Goal: Task Accomplishment & Management: Use online tool/utility

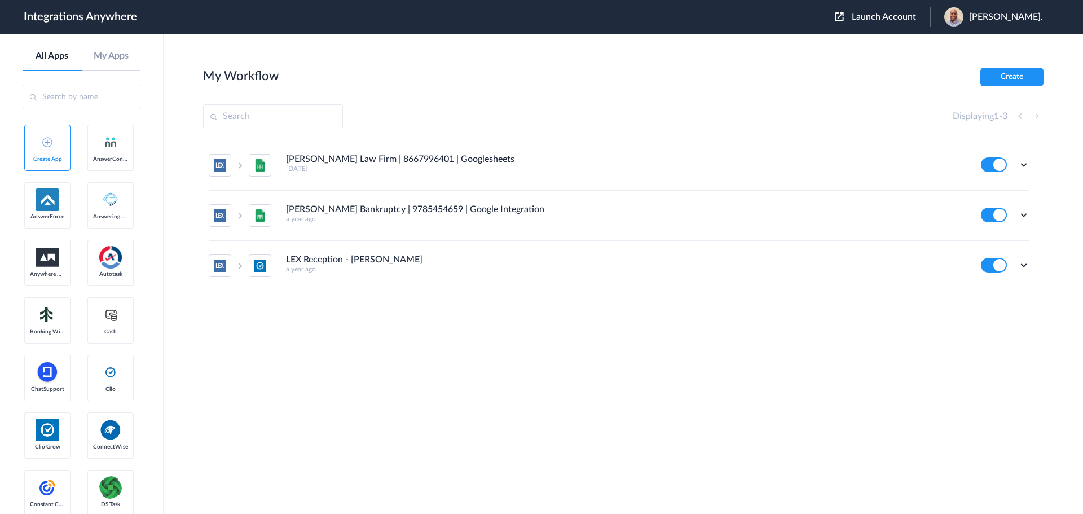
click at [842, 15] on header "Integrations Anywhere Launch Account Patrick Asukujnr. My Account Logout" at bounding box center [541, 17] width 1083 height 34
click at [842, 22] on header "Integrations Anywhere Launch Account Patrick Asukujnr. My Account Logout" at bounding box center [541, 17] width 1083 height 34
click at [866, 16] on span "Launch Account" at bounding box center [884, 16] width 64 height 9
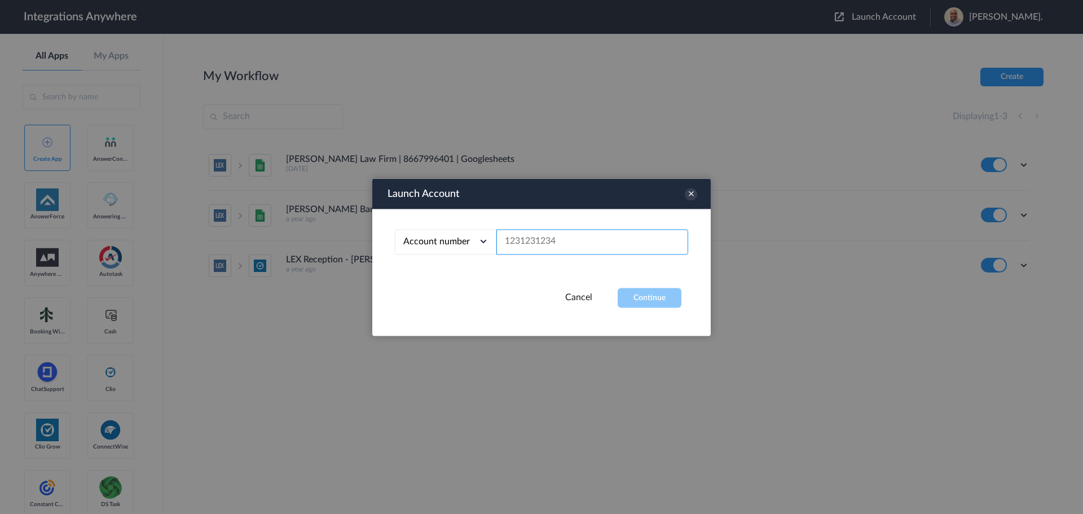
click at [531, 243] on input "text" at bounding box center [592, 241] width 192 height 25
paste input "9802063946"
type input "9802063946"
click at [655, 302] on button "Continue" at bounding box center [650, 298] width 64 height 20
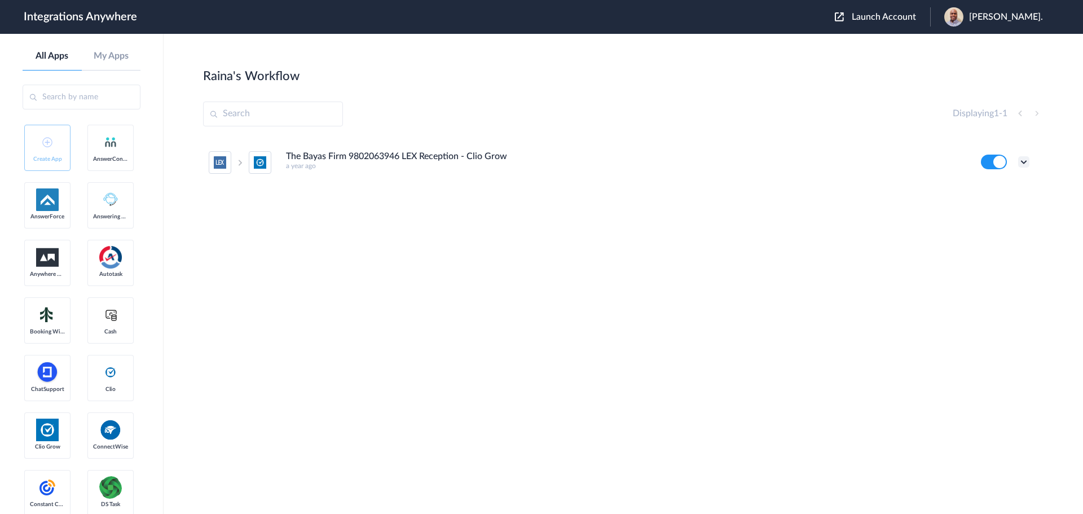
click at [1025, 162] on icon at bounding box center [1023, 161] width 11 height 11
click at [994, 227] on span "Delete" at bounding box center [989, 230] width 23 height 8
click at [985, 232] on span "Are you sure?" at bounding box center [985, 234] width 40 height 17
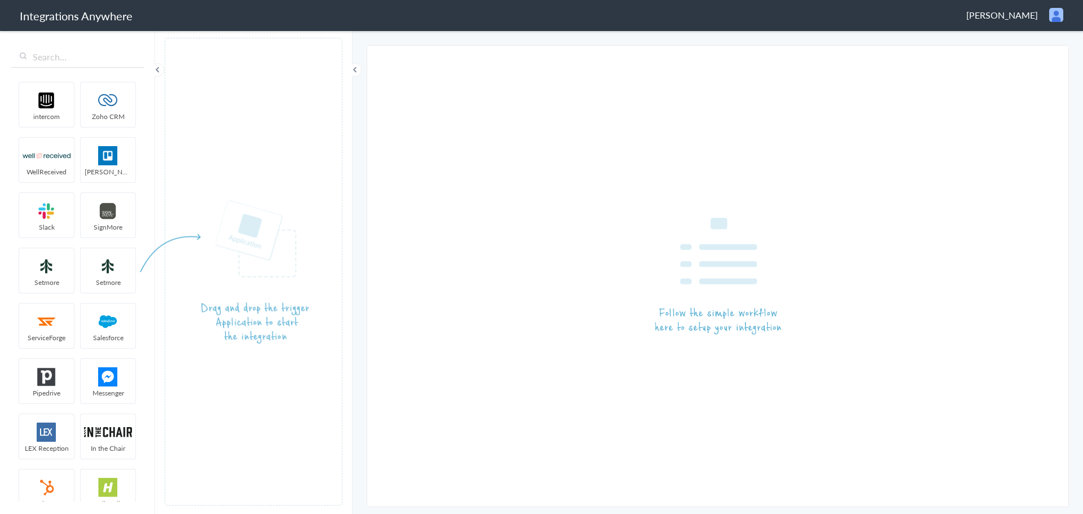
click at [1008, 18] on span "[PERSON_NAME]" at bounding box center [1002, 14] width 72 height 13
click at [1044, 43] on li "Logout" at bounding box center [1032, 41] width 78 height 17
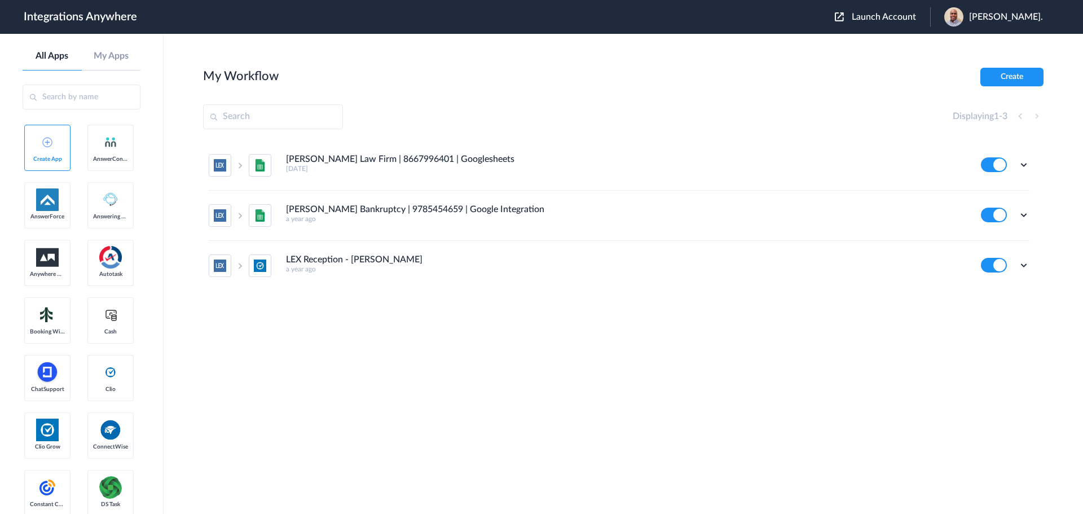
click at [886, 19] on span "Launch Account" at bounding box center [884, 16] width 64 height 9
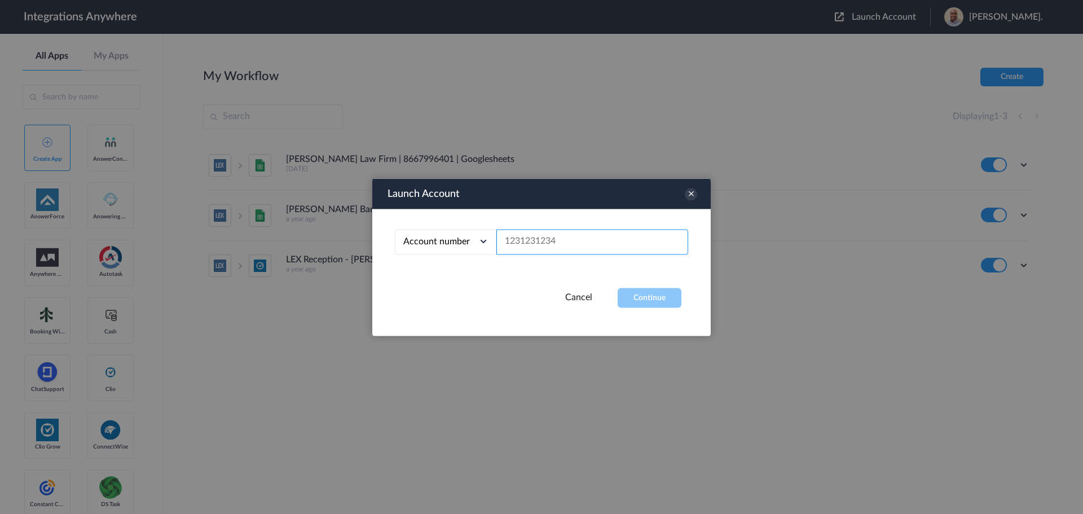
click at [578, 239] on input "text" at bounding box center [592, 241] width 192 height 25
paste input "1260011268"
type input "1260011268"
click at [660, 302] on button "Continue" at bounding box center [650, 298] width 64 height 20
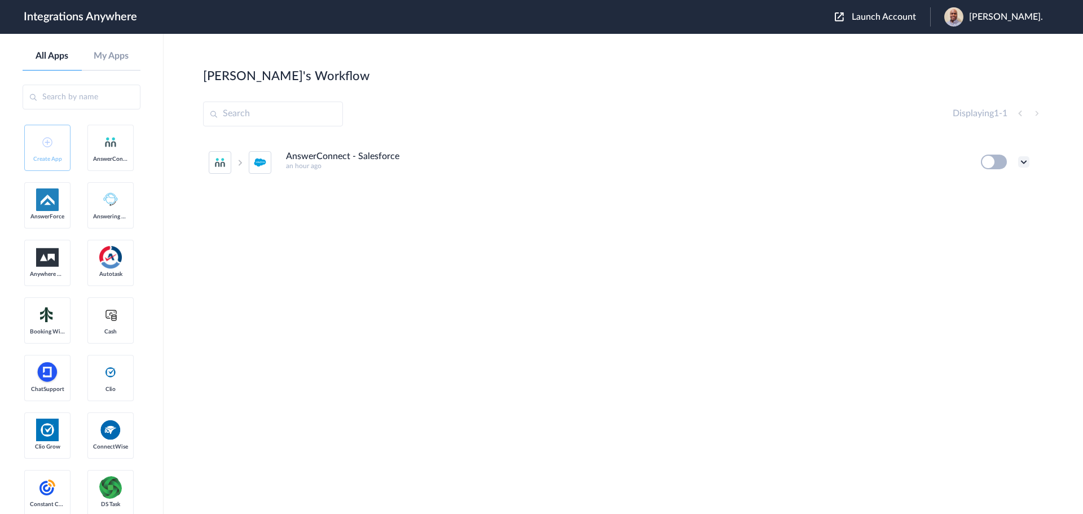
click at [1023, 160] on icon at bounding box center [1023, 161] width 11 height 11
click at [997, 192] on li "Edit" at bounding box center [992, 188] width 73 height 21
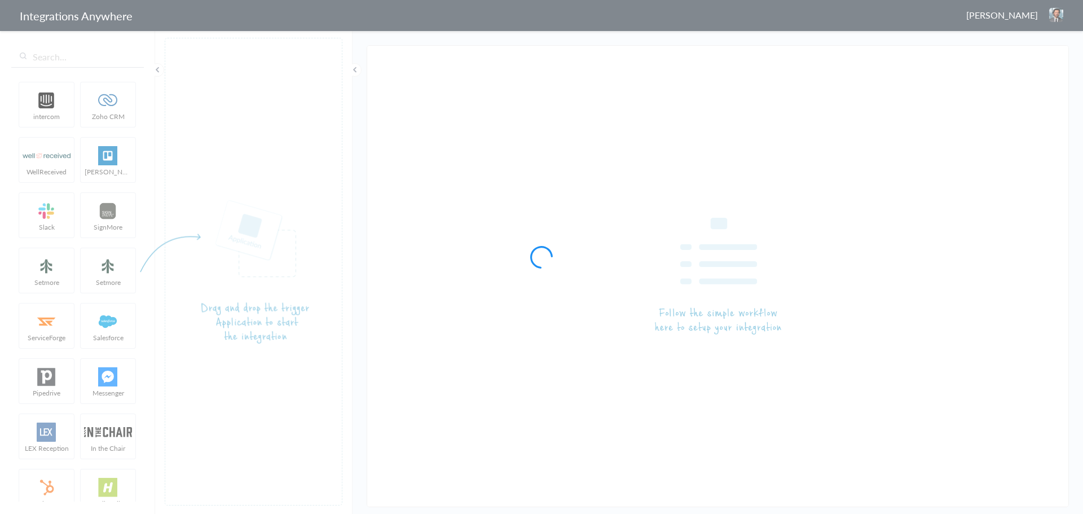
type input "AnswerConnect - Salesforce"
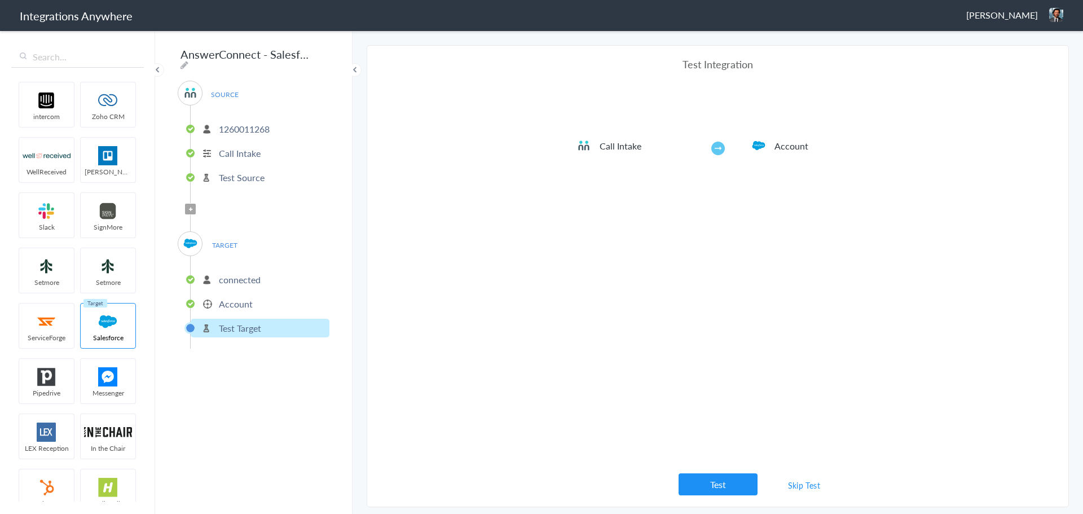
click at [246, 125] on p "1260011268" at bounding box center [244, 128] width 51 height 13
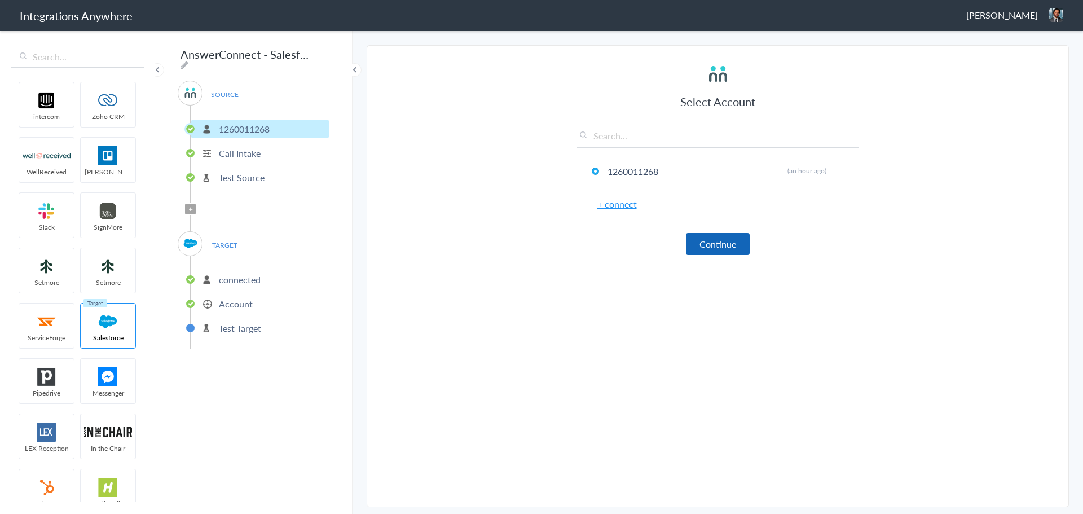
click at [711, 236] on button "Continue" at bounding box center [718, 244] width 64 height 22
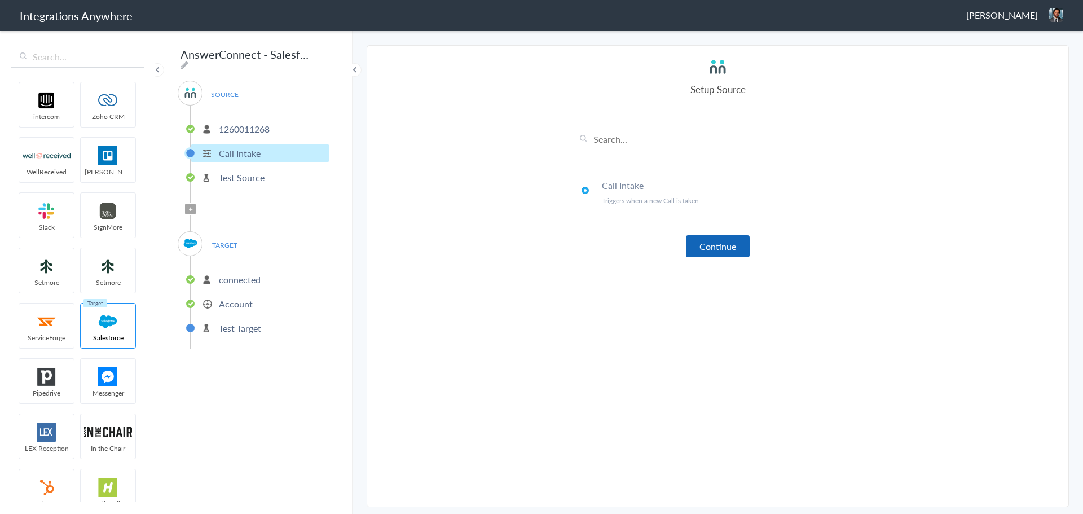
click at [718, 249] on button "Continue" at bounding box center [718, 246] width 64 height 22
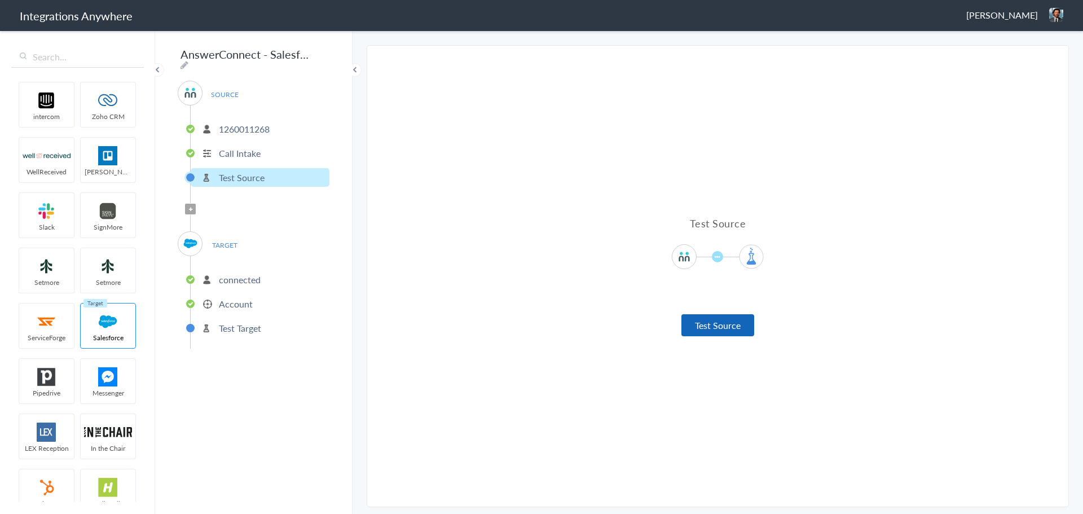
click at [711, 328] on button "Test Source" at bounding box center [717, 325] width 73 height 22
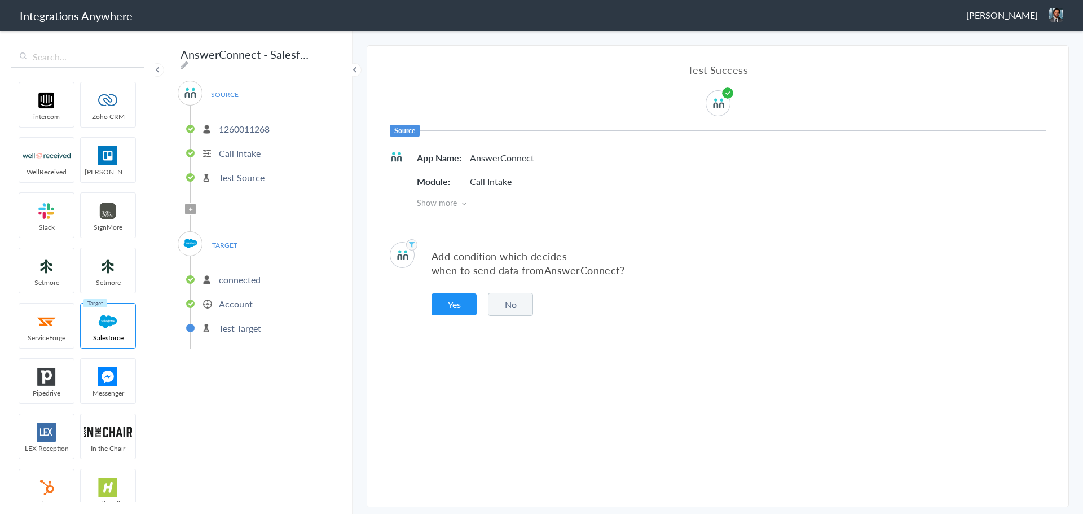
click at [519, 302] on button "No" at bounding box center [510, 304] width 45 height 23
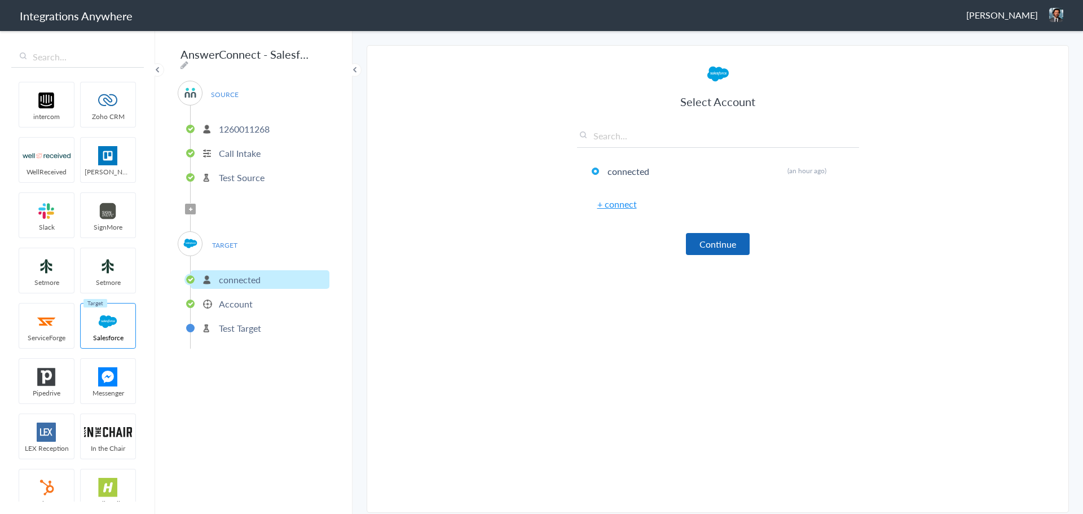
click at [727, 252] on button "Continue" at bounding box center [718, 244] width 64 height 22
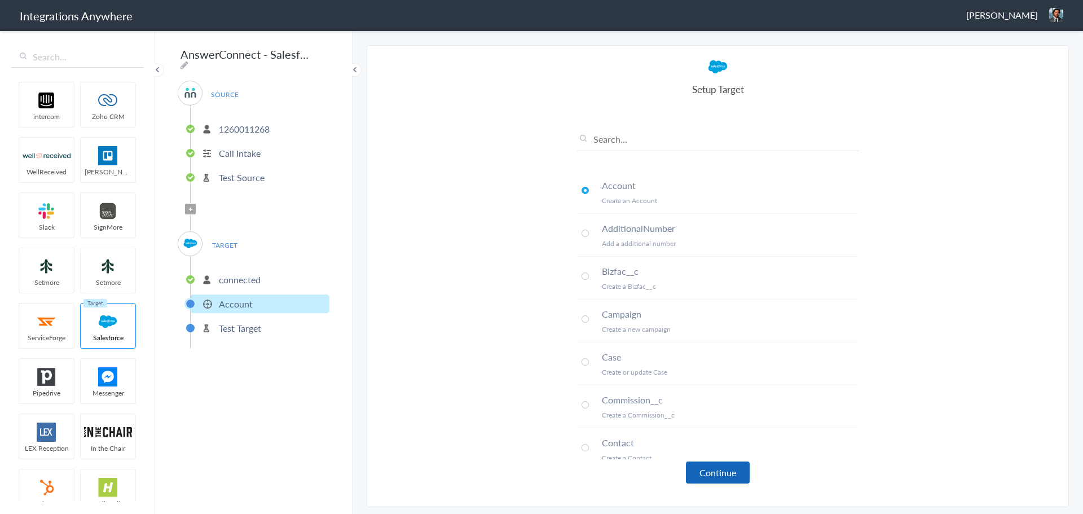
click at [718, 471] on button "Continue" at bounding box center [718, 472] width 64 height 22
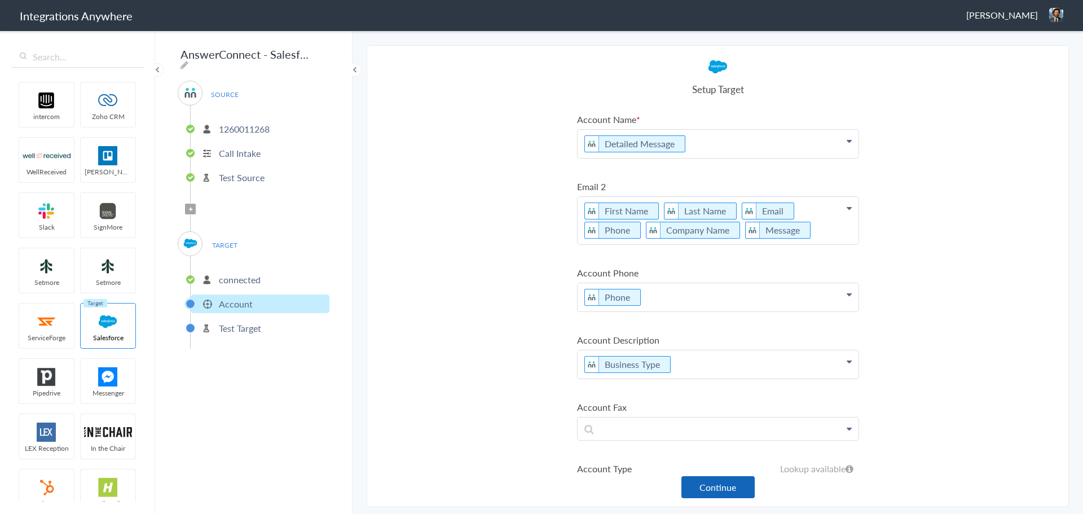
click at [707, 486] on button "Continue" at bounding box center [717, 487] width 73 height 22
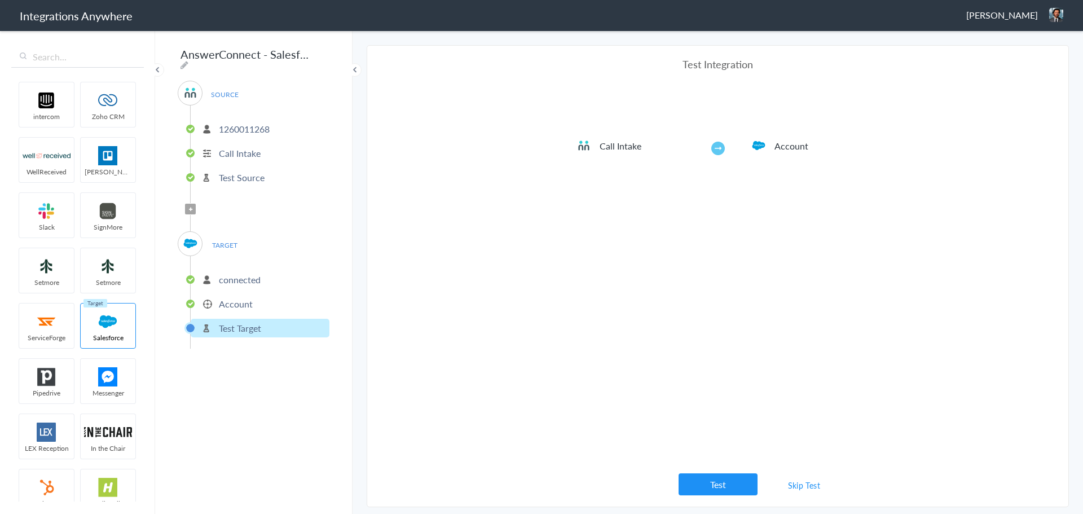
click at [707, 486] on button "Test" at bounding box center [718, 484] width 79 height 22
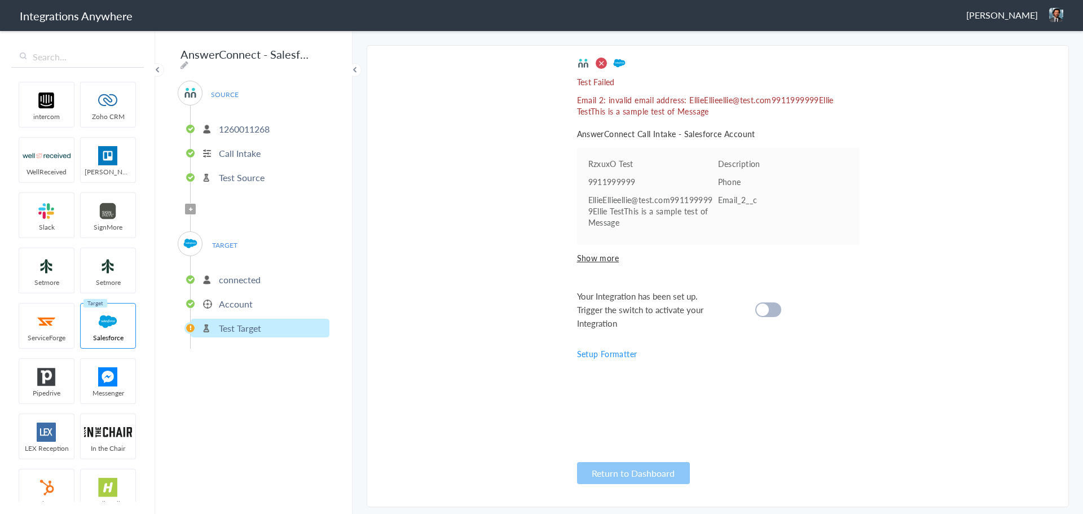
click at [224, 184] on ul "1260011268 Call Intake Test Source" at bounding box center [259, 151] width 139 height 93
click at [228, 181] on li "Test Source" at bounding box center [260, 177] width 139 height 19
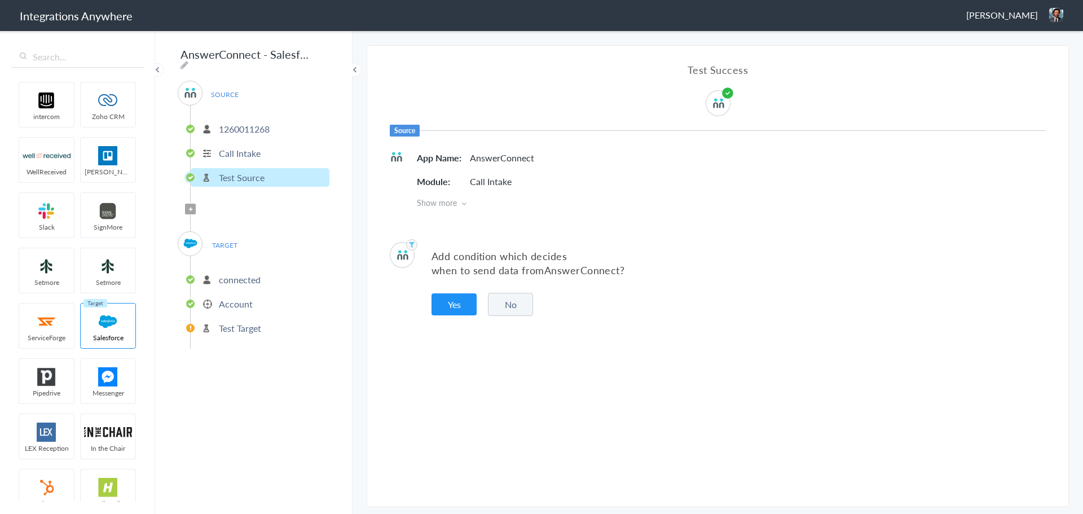
click at [225, 240] on span "TARGET" at bounding box center [224, 244] width 43 height 15
click at [229, 275] on p "connected" at bounding box center [240, 279] width 42 height 13
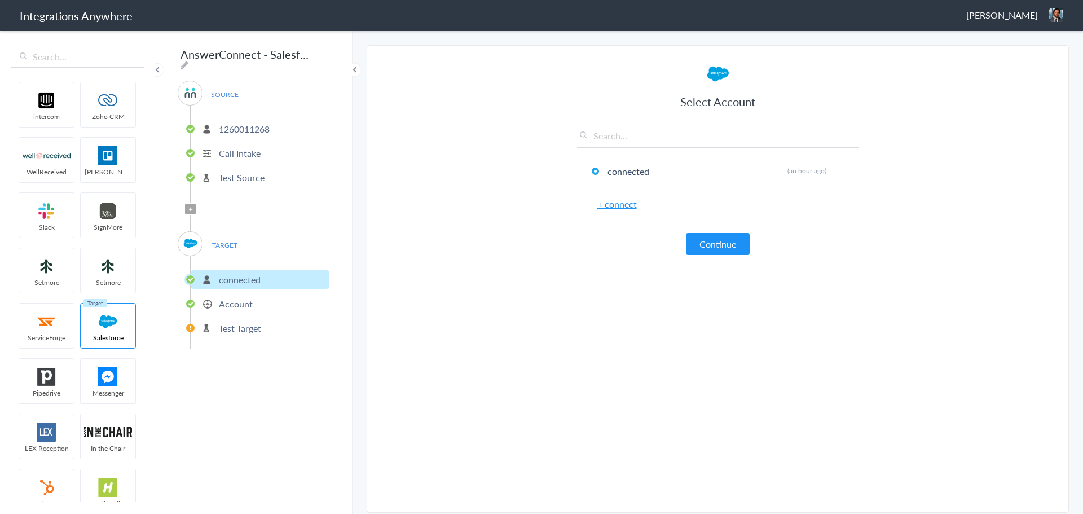
click at [234, 298] on p "Account" at bounding box center [236, 303] width 34 height 13
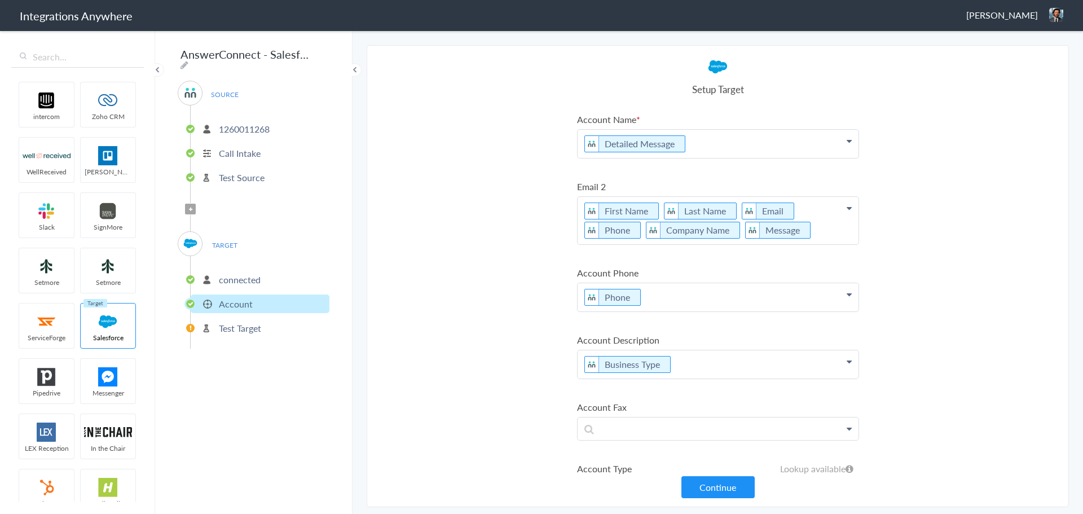
click at [847, 142] on icon at bounding box center [849, 141] width 5 height 9
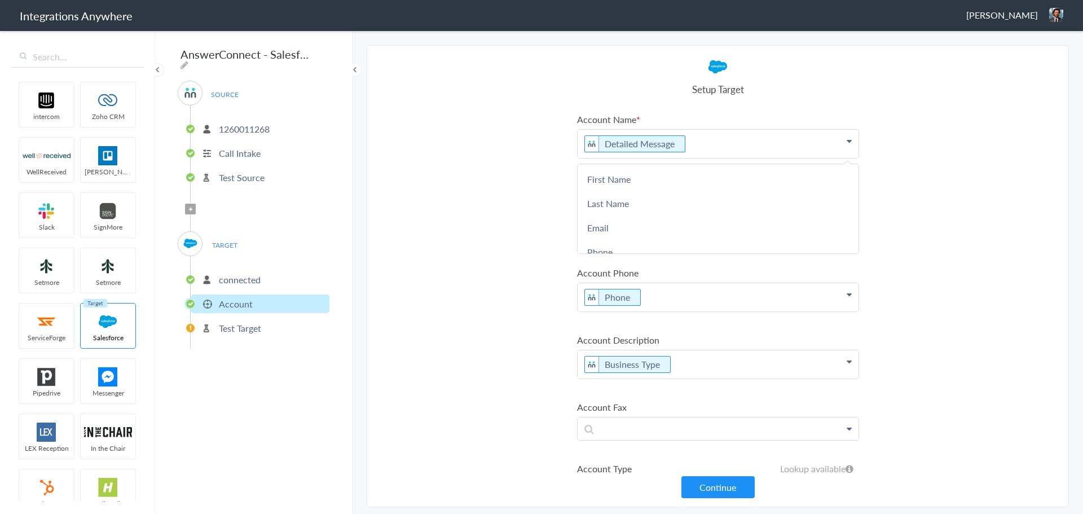
click at [847, 142] on icon at bounding box center [849, 141] width 5 height 9
click at [910, 102] on section "Select Account 1260011268 Rename Delete (an hour ago) + connect Continue Setup …" at bounding box center [718, 276] width 702 height 462
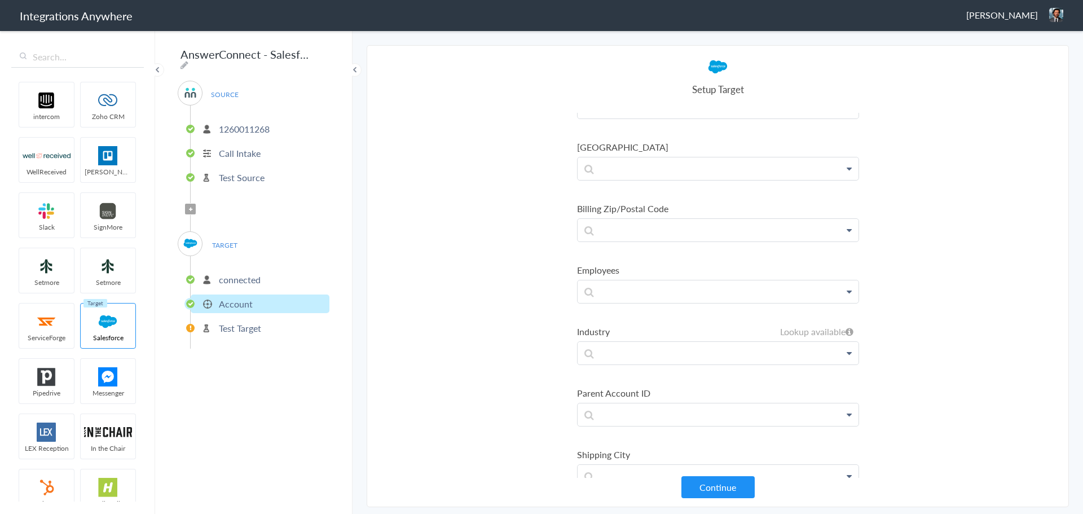
scroll to position [919, 0]
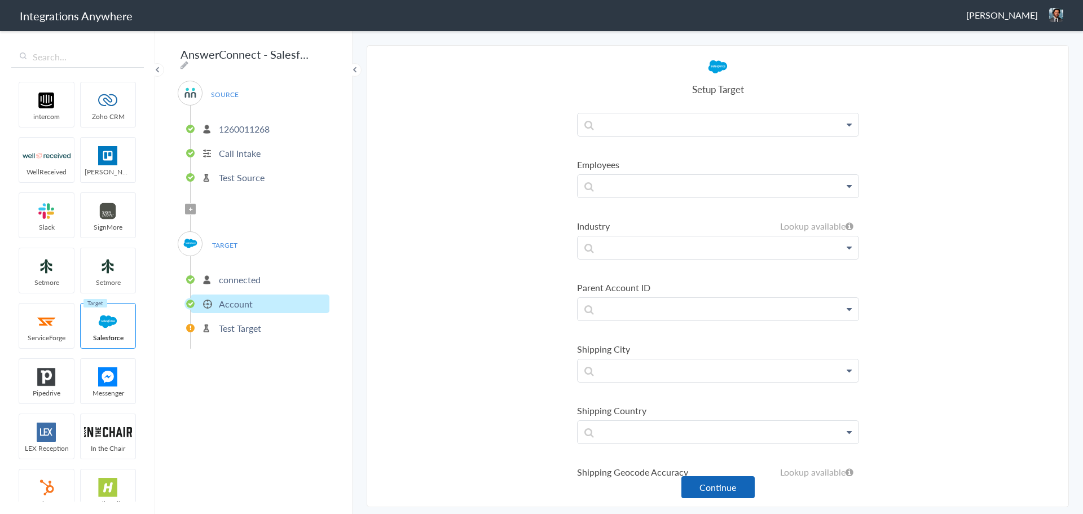
click at [714, 491] on button "Continue" at bounding box center [717, 487] width 73 height 22
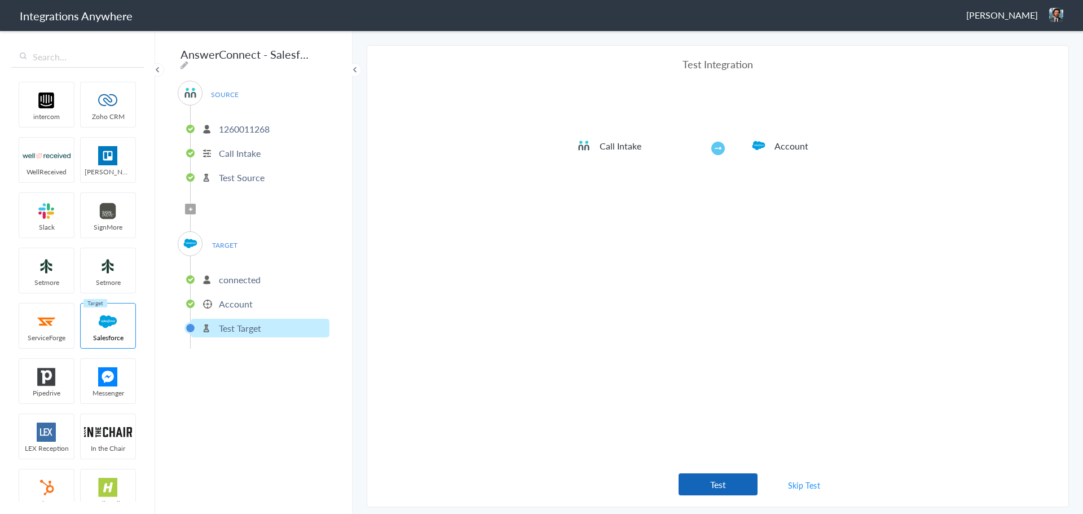
click at [708, 477] on button "Test" at bounding box center [718, 484] width 79 height 22
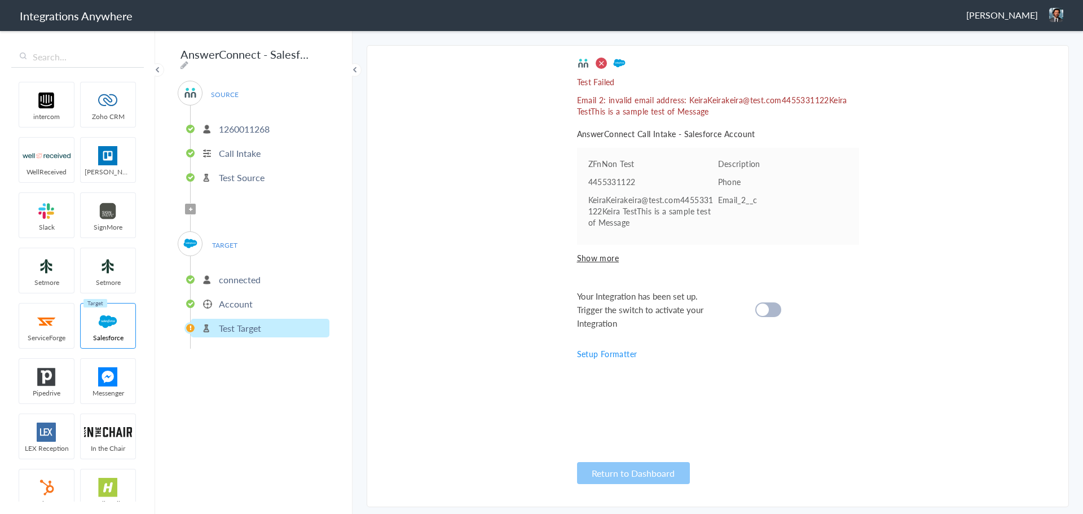
click at [773, 311] on div at bounding box center [768, 309] width 26 height 15
click at [774, 309] on div at bounding box center [768, 309] width 26 height 15
click at [768, 309] on cite at bounding box center [762, 309] width 12 height 12
click at [770, 309] on div at bounding box center [768, 309] width 26 height 15
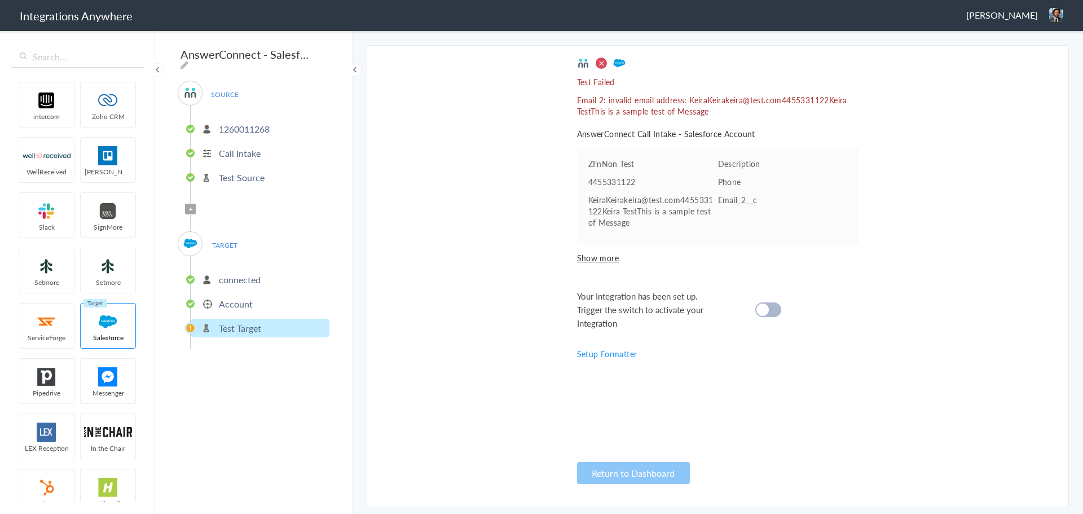
click at [770, 309] on div at bounding box center [768, 309] width 26 height 15
click at [245, 319] on li "Test Target" at bounding box center [260, 328] width 139 height 19
click at [248, 324] on p "Test Target" at bounding box center [240, 328] width 42 height 13
click at [244, 297] on p "Account" at bounding box center [236, 303] width 34 height 13
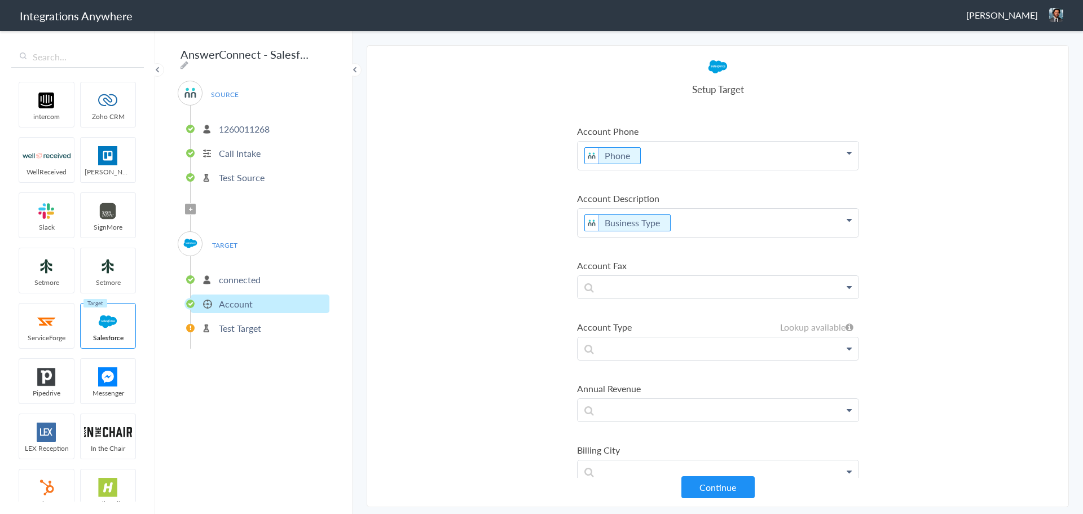
scroll to position [0, 0]
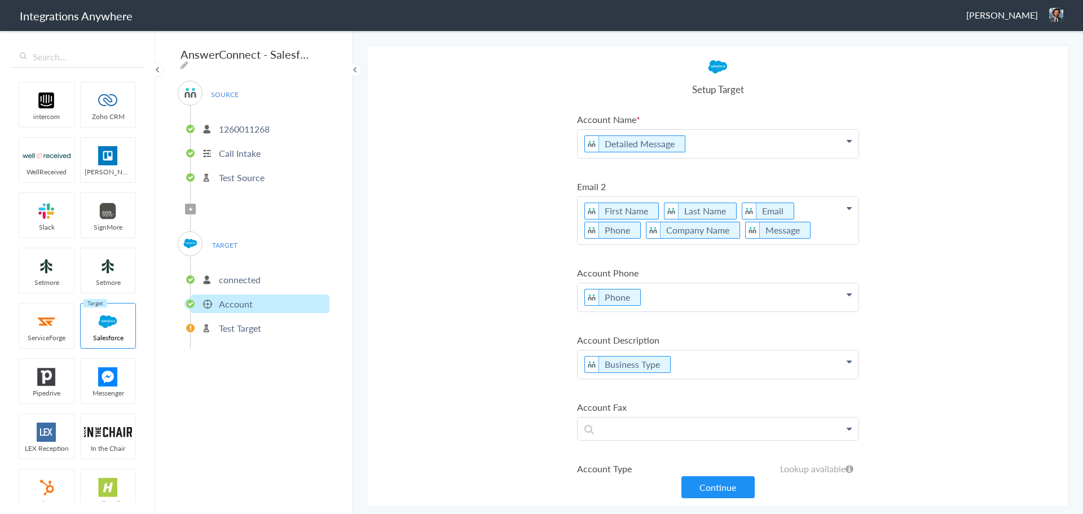
click at [847, 360] on icon at bounding box center [849, 361] width 5 height 9
click at [931, 232] on section "Select Account 1260011268 Rename Delete (an hour ago) + connect Continue Setup …" at bounding box center [718, 276] width 702 height 462
